Goal: Find specific page/section: Find specific page/section

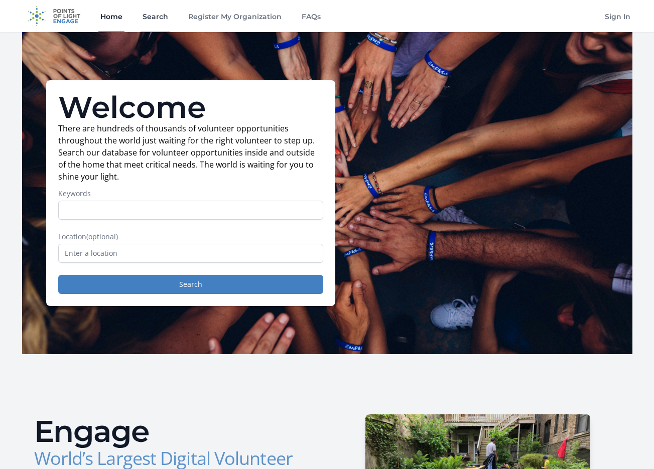
click at [147, 16] on link "Search" at bounding box center [156, 16] width 30 height 32
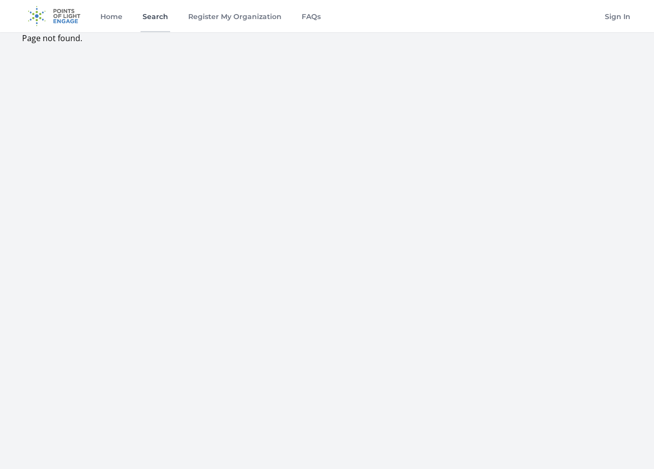
click at [151, 18] on link "Search" at bounding box center [156, 16] width 30 height 32
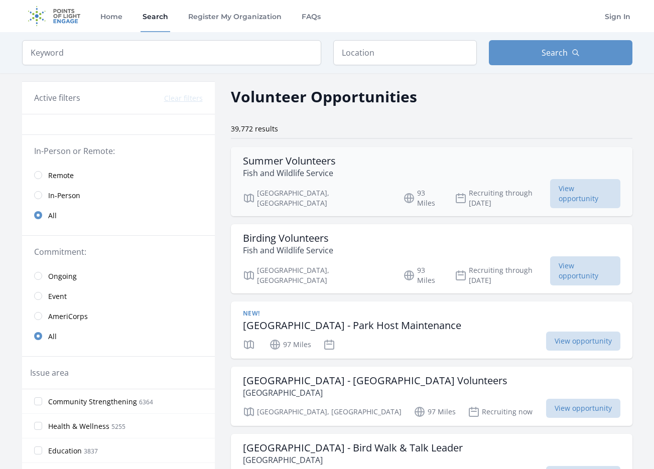
click at [301, 162] on h3 "Summer Volunteers" at bounding box center [289, 161] width 93 height 12
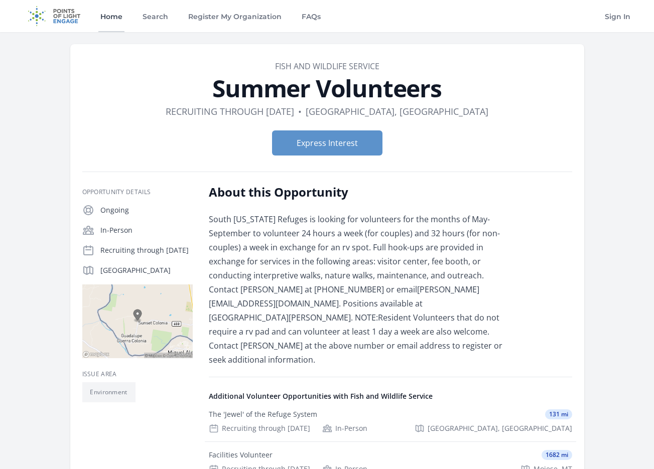
click at [109, 20] on link "Home" at bounding box center [111, 16] width 26 height 32
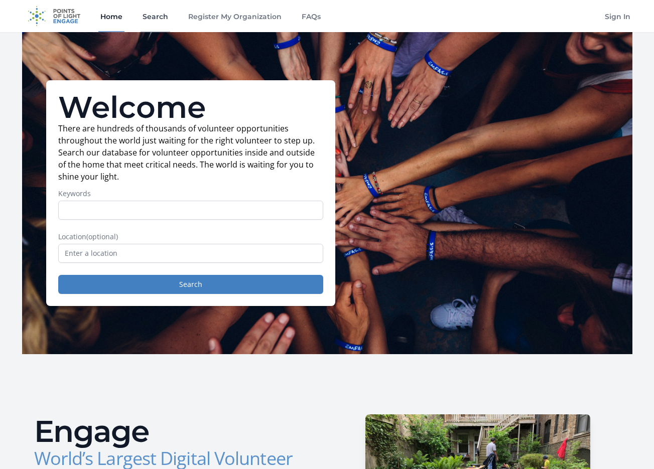
click at [155, 18] on link "Search" at bounding box center [156, 16] width 30 height 32
